Goal: Task Accomplishment & Management: Manage account settings

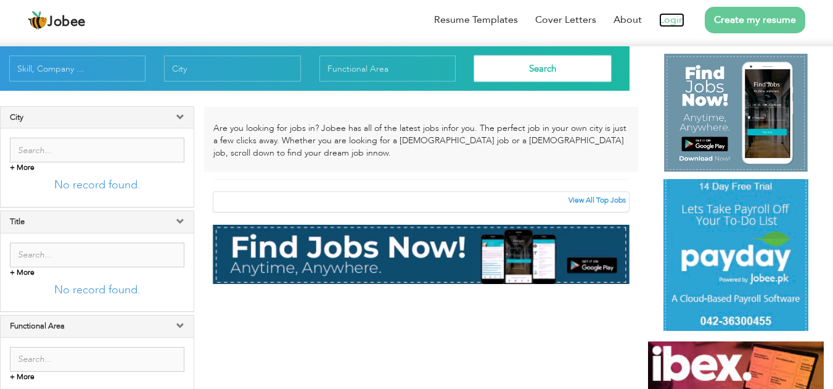
click at [663, 20] on link "Login" at bounding box center [671, 20] width 25 height 14
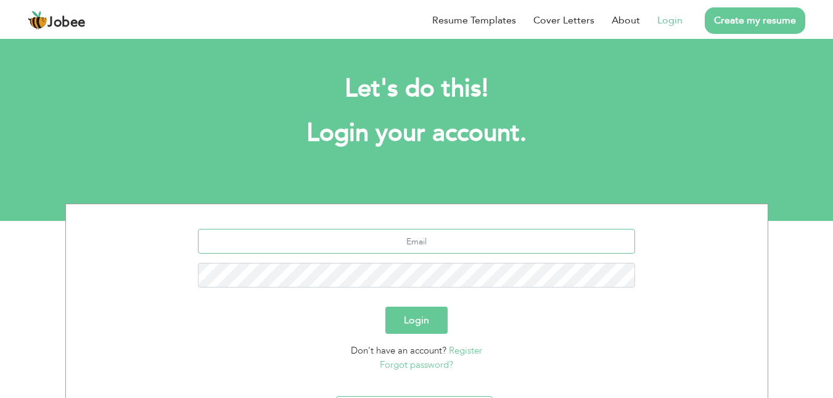
click at [378, 244] on input "text" at bounding box center [416, 241] width 437 height 25
click at [411, 245] on input "text" at bounding box center [416, 241] width 437 height 25
type input "usmanali4072@gmail.com"
click at [411, 330] on button "Login" at bounding box center [416, 320] width 62 height 27
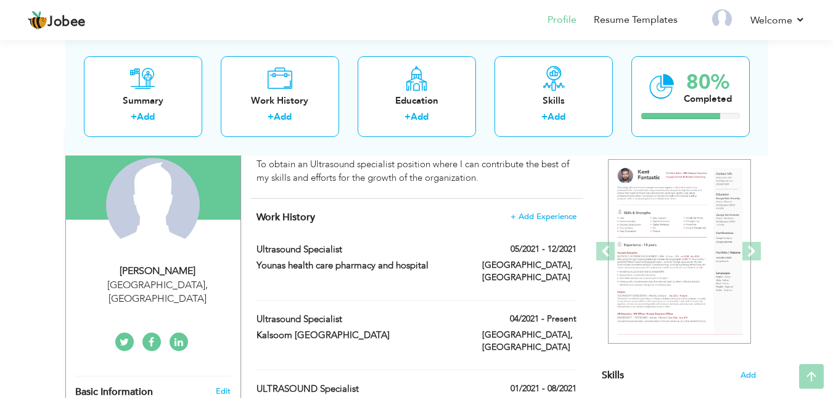
scroll to position [124, 0]
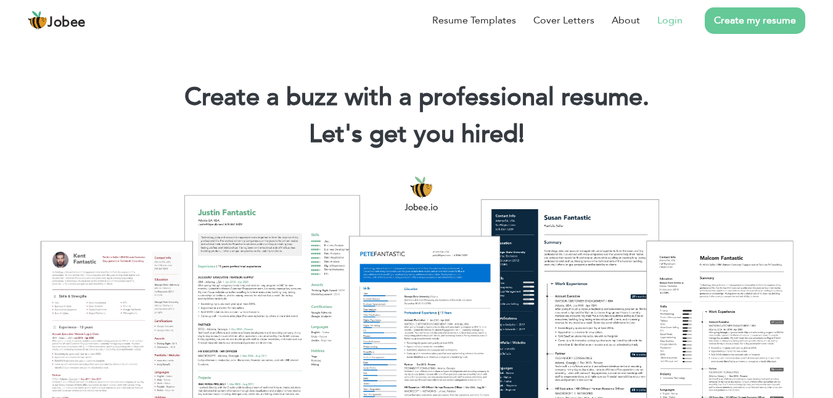
click at [665, 17] on link "Login" at bounding box center [669, 20] width 25 height 15
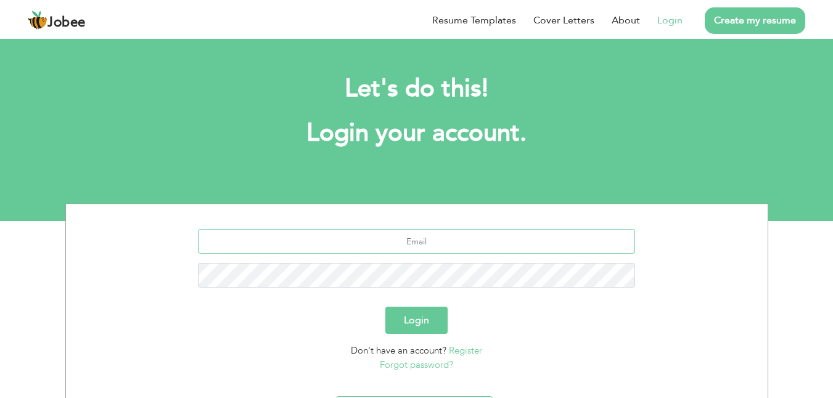
click at [434, 235] on input "text" at bounding box center [416, 241] width 437 height 25
type input "D"
type input "[EMAIL_ADDRESS][DOMAIN_NAME]"
click at [385, 307] on button "Login" at bounding box center [416, 320] width 62 height 27
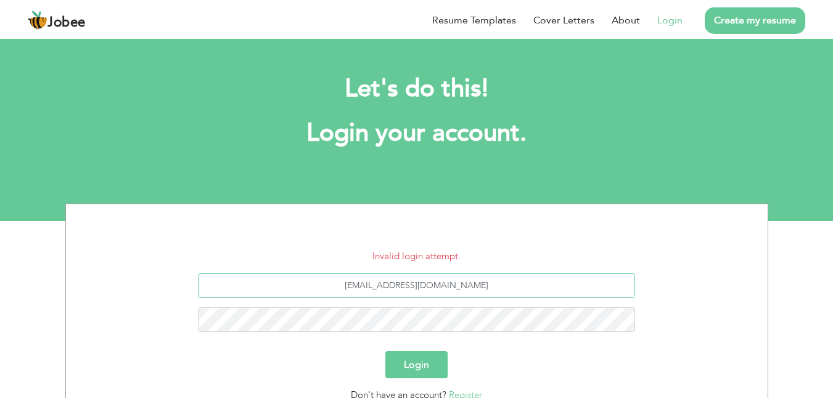
click at [413, 288] on input "[EMAIL_ADDRESS][DOMAIN_NAME]" at bounding box center [416, 285] width 437 height 25
click at [464, 287] on input "[EMAIL_ADDRESS][DOMAIN_NAME]" at bounding box center [416, 285] width 437 height 25
click at [419, 359] on button "Login" at bounding box center [416, 364] width 62 height 27
